Goal: Information Seeking & Learning: Learn about a topic

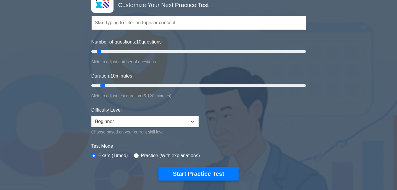
scroll to position [59, 0]
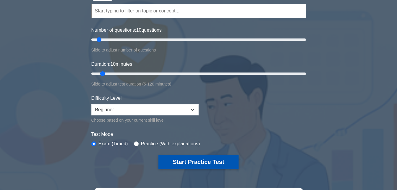
click at [174, 163] on button "Start Practice Test" at bounding box center [198, 162] width 80 height 14
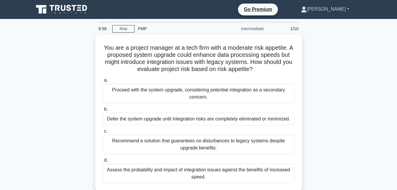
click at [340, 9] on link "[PERSON_NAME]" at bounding box center [325, 9] width 77 height 12
click at [321, 19] on link "Profile" at bounding box center [310, 22] width 47 height 9
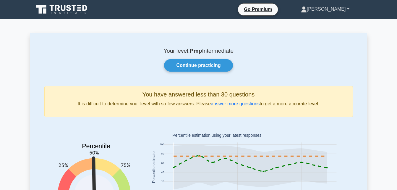
click at [342, 7] on link "[PERSON_NAME]" at bounding box center [325, 9] width 77 height 12
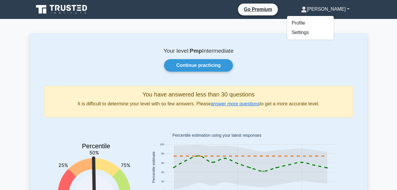
click at [282, 91] on h5 "You have answered less than 30 questions" at bounding box center [198, 94] width 298 height 7
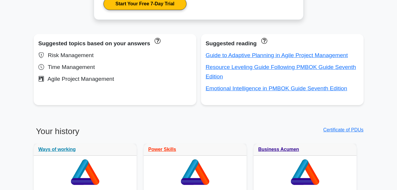
click at [286, 75] on div "Resource Leveling Guide Following PMBOK Guide Seventh Edition" at bounding box center [282, 71] width 153 height 19
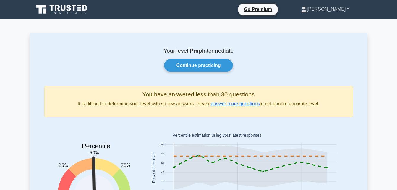
click at [347, 9] on link "[PERSON_NAME]" at bounding box center [325, 9] width 77 height 12
click at [316, 33] on link "Settings" at bounding box center [310, 32] width 47 height 9
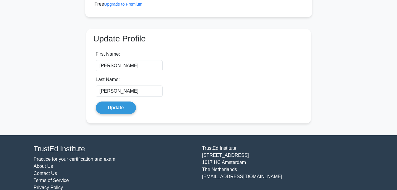
scroll to position [123, 0]
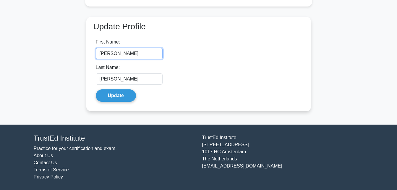
click at [122, 57] on input "[PERSON_NAME]" at bounding box center [129, 53] width 67 height 11
type input "D"
type input "C"
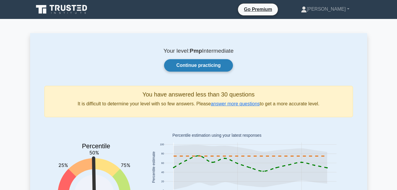
click at [195, 66] on link "Continue practicing" at bounding box center [198, 65] width 69 height 12
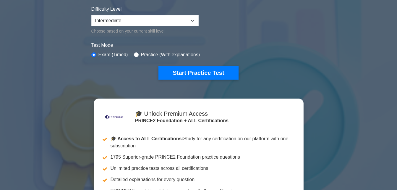
scroll to position [148, 0]
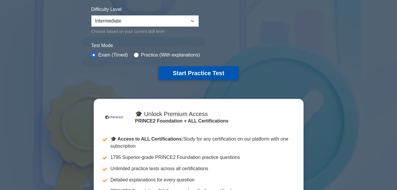
click at [213, 75] on button "Start Practice Test" at bounding box center [198, 73] width 80 height 14
